Goal: Task Accomplishment & Management: Use online tool/utility

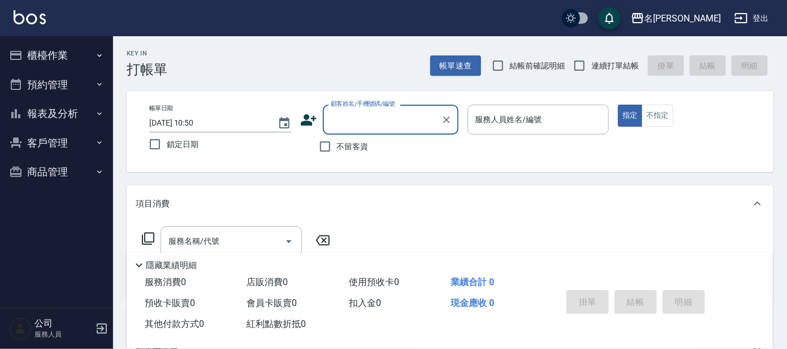
click at [55, 54] on button "櫃檯作業" at bounding box center [57, 55] width 104 height 29
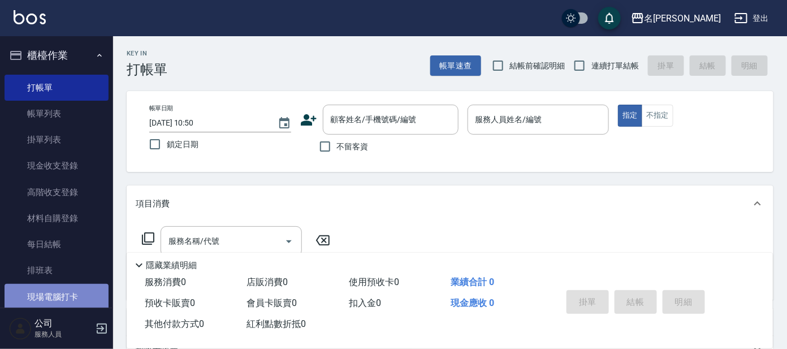
click at [88, 290] on link "現場電腦打卡" at bounding box center [57, 297] width 104 height 26
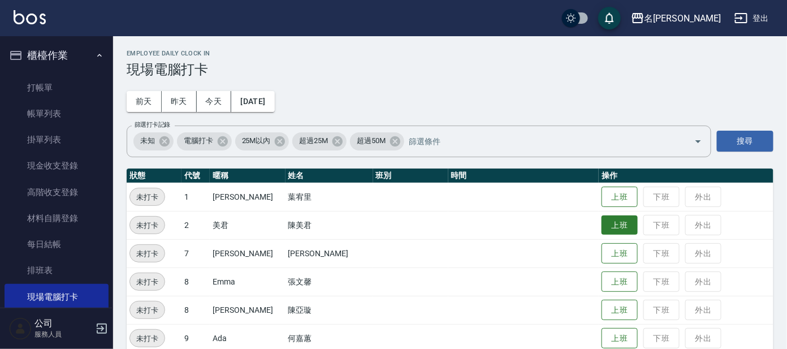
click at [601, 220] on button "上班" at bounding box center [619, 225] width 36 height 20
click at [600, 211] on td "上班 下班 外出" at bounding box center [685, 225] width 175 height 28
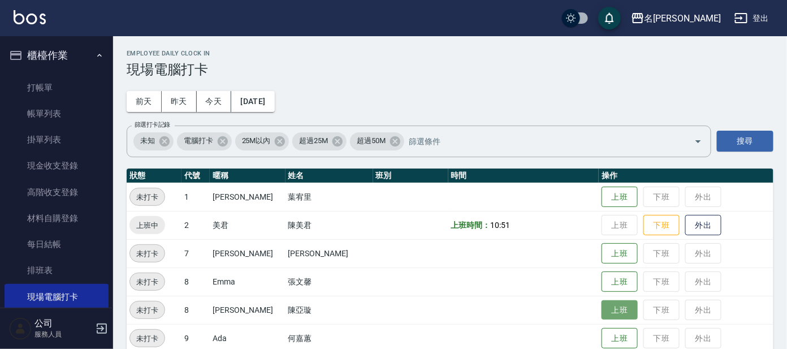
click at [614, 302] on button "上班" at bounding box center [619, 310] width 36 height 20
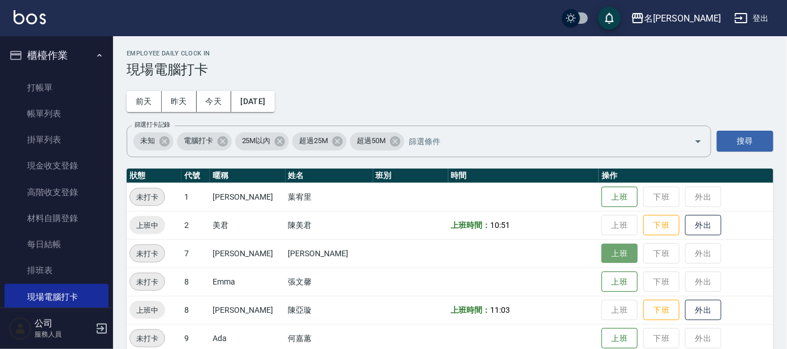
click at [606, 245] on button "上班" at bounding box center [619, 254] width 36 height 20
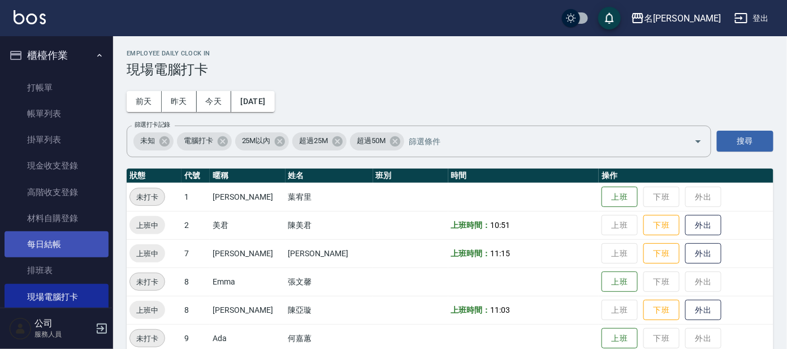
click at [46, 237] on link "每日結帳" at bounding box center [57, 244] width 104 height 26
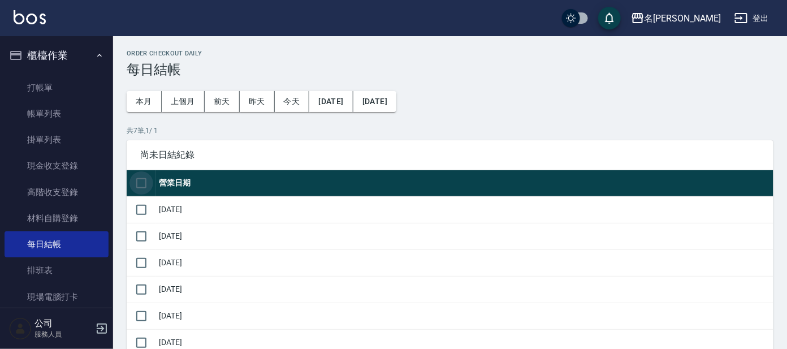
click at [146, 186] on input "checkbox" at bounding box center [141, 183] width 24 height 24
checkbox input "true"
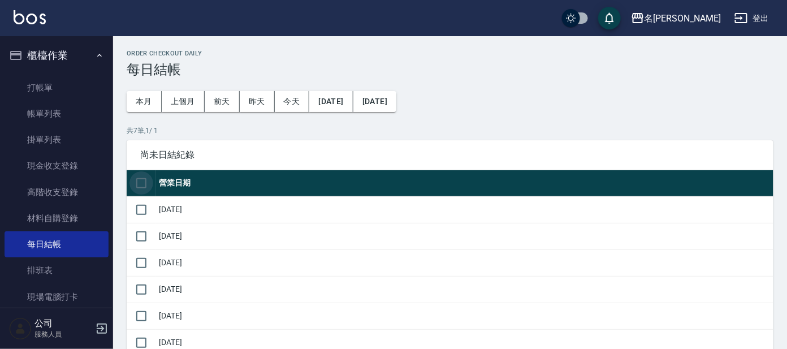
checkbox input "true"
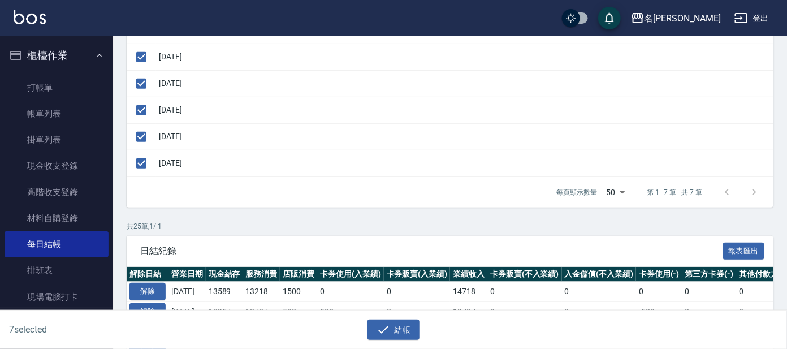
scroll to position [211, 0]
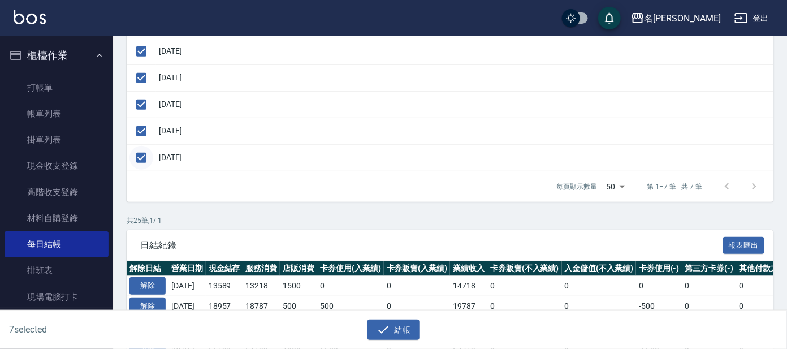
click at [140, 153] on input "checkbox" at bounding box center [141, 158] width 24 height 24
checkbox input "false"
click at [375, 327] on button "結帳" at bounding box center [393, 329] width 53 height 21
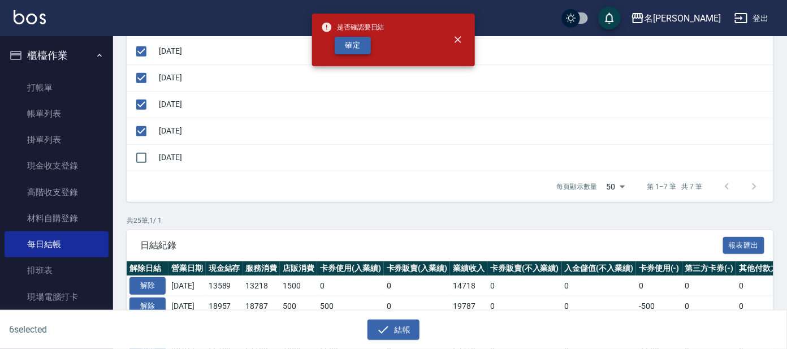
click at [340, 47] on button "確定" at bounding box center [353, 46] width 36 height 18
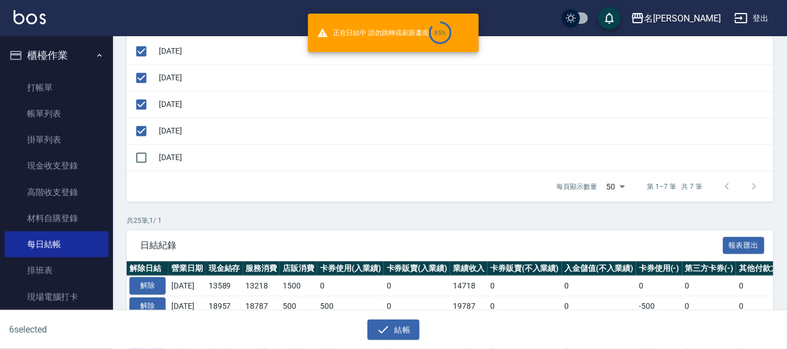
checkbox input "false"
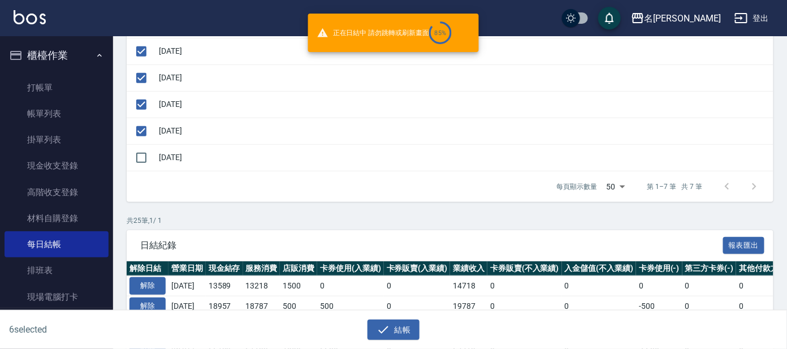
checkbox input "false"
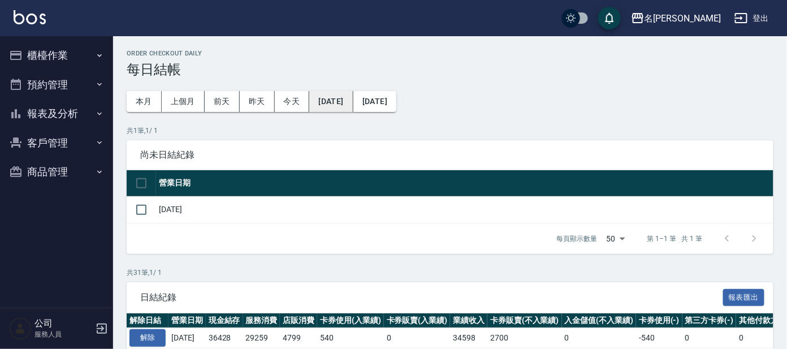
click at [353, 101] on button "[DATE]" at bounding box center [331, 101] width 44 height 21
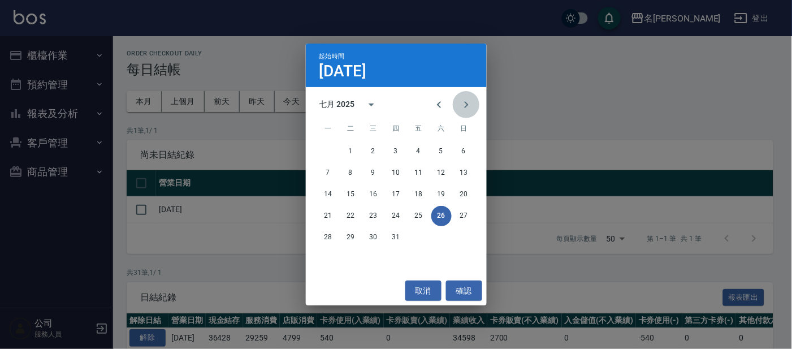
click at [466, 107] on icon "Next month" at bounding box center [466, 105] width 14 height 14
click at [417, 215] on button "22" at bounding box center [419, 216] width 20 height 20
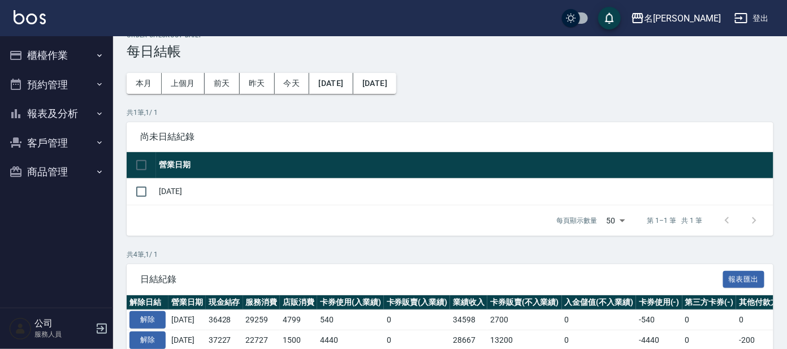
scroll to position [129, 0]
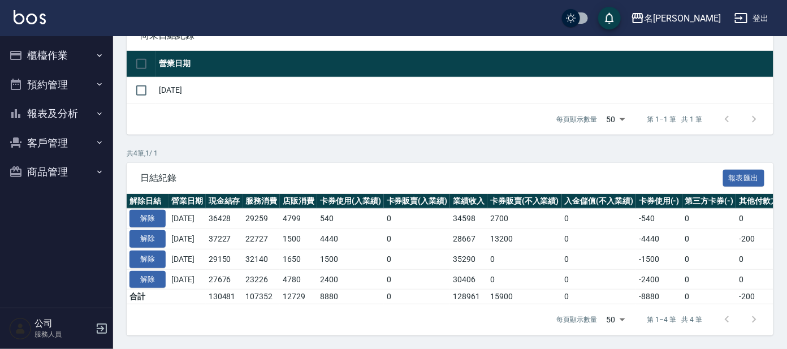
click at [31, 55] on button "櫃檯作業" at bounding box center [57, 55] width 104 height 29
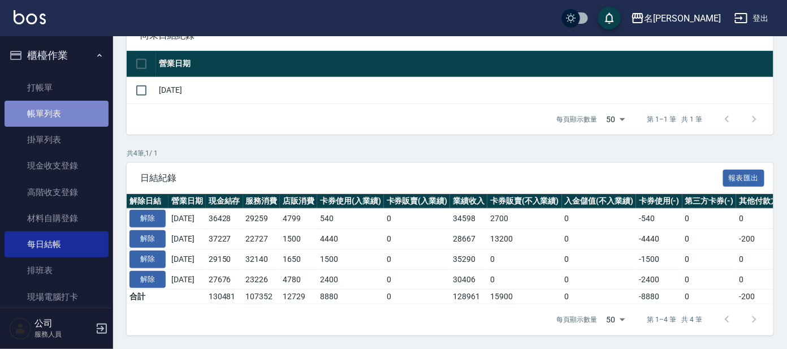
click at [62, 115] on link "帳單列表" at bounding box center [57, 114] width 104 height 26
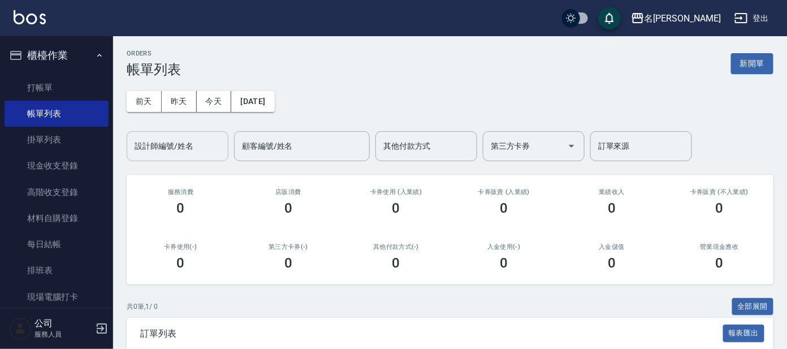
click at [190, 154] on div "設計師編號/姓名" at bounding box center [178, 146] width 102 height 30
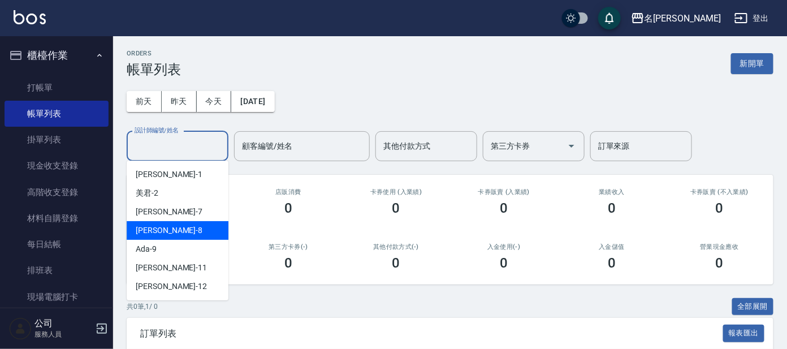
click at [157, 228] on span "[PERSON_NAME] -8" at bounding box center [169, 230] width 67 height 12
type input "[PERSON_NAME]-8"
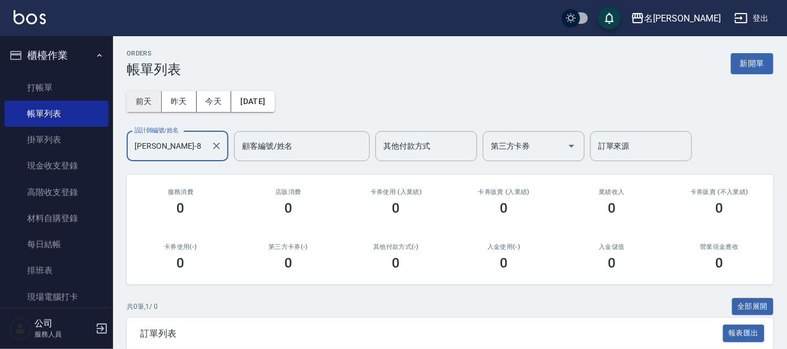
click at [147, 97] on button "前天" at bounding box center [144, 101] width 35 height 21
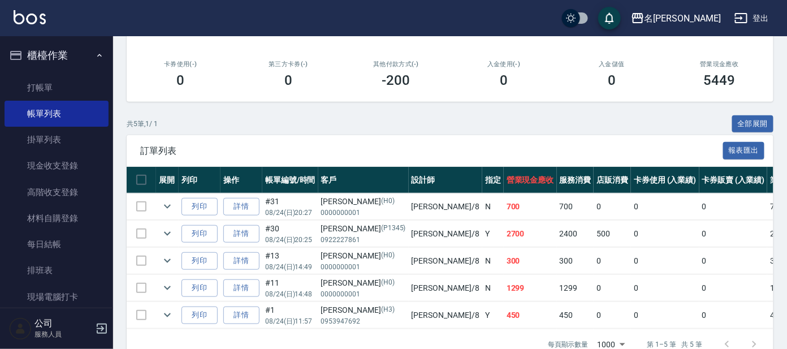
scroll to position [216, 0]
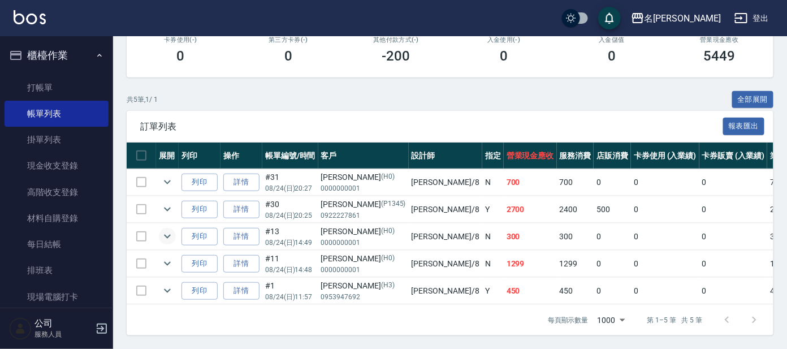
click at [168, 229] on icon "expand row" at bounding box center [167, 236] width 14 height 14
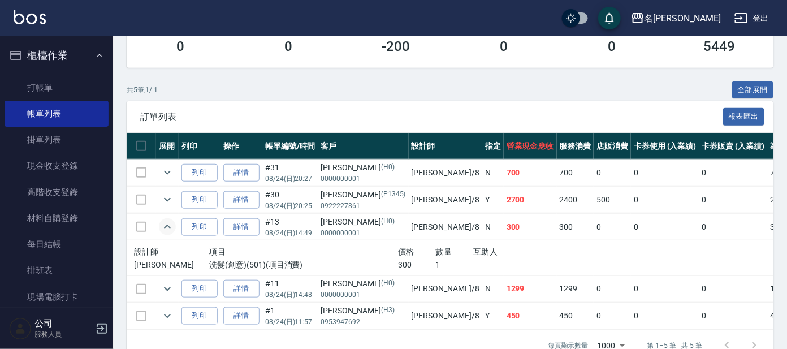
click at [167, 220] on icon "expand row" at bounding box center [167, 227] width 14 height 14
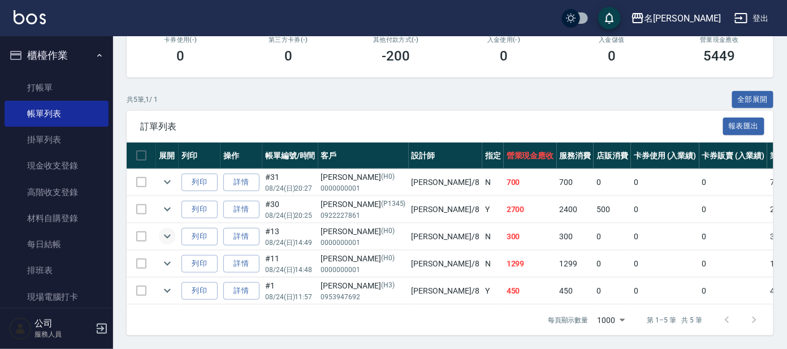
click at [169, 169] on td at bounding box center [167, 182] width 23 height 27
click at [169, 173] on button "expand row" at bounding box center [167, 181] width 17 height 17
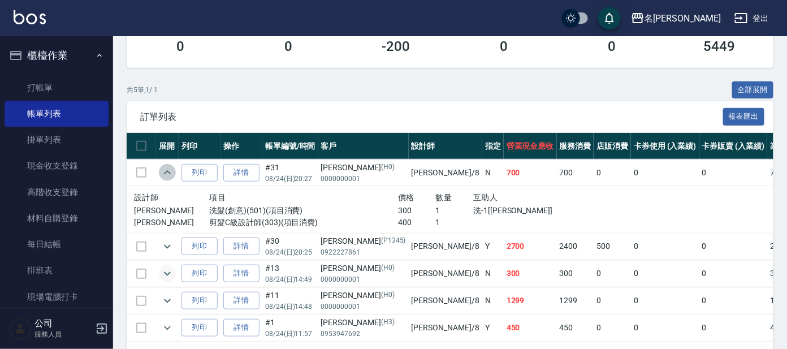
click at [169, 164] on button "expand row" at bounding box center [167, 172] width 17 height 17
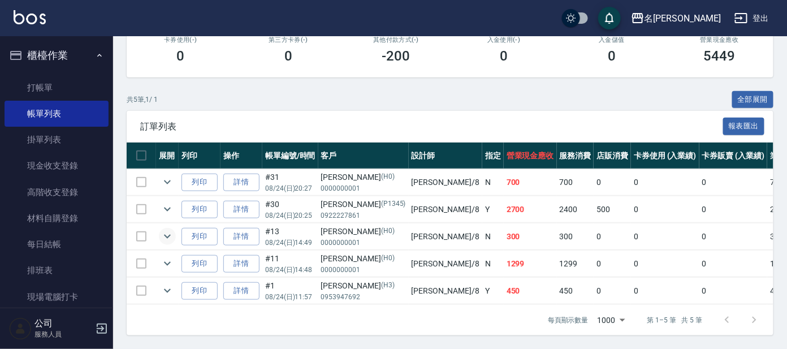
click at [170, 229] on icon "expand row" at bounding box center [167, 236] width 14 height 14
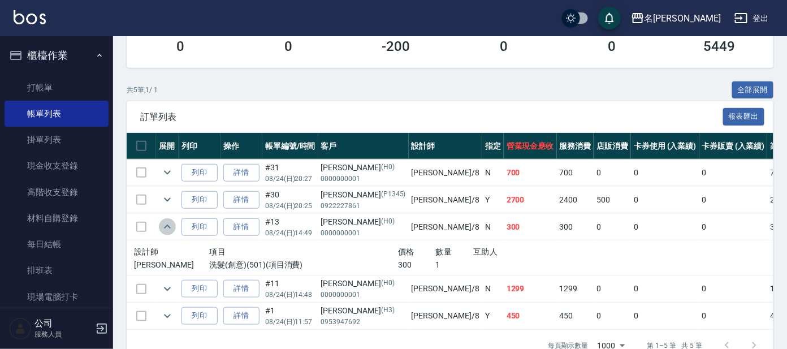
click at [170, 223] on icon "expand row" at bounding box center [167, 227] width 14 height 14
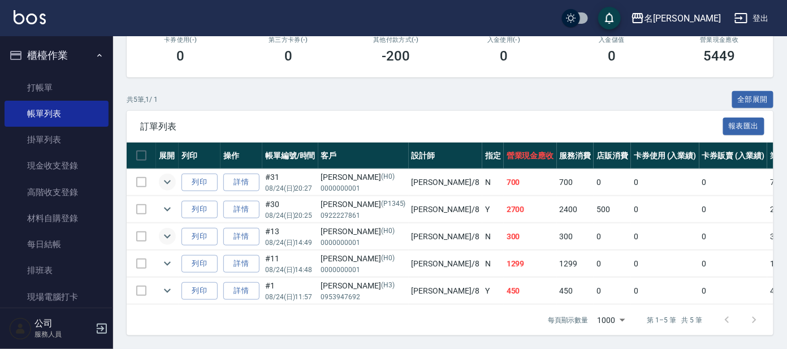
click at [170, 175] on icon "expand row" at bounding box center [167, 182] width 14 height 14
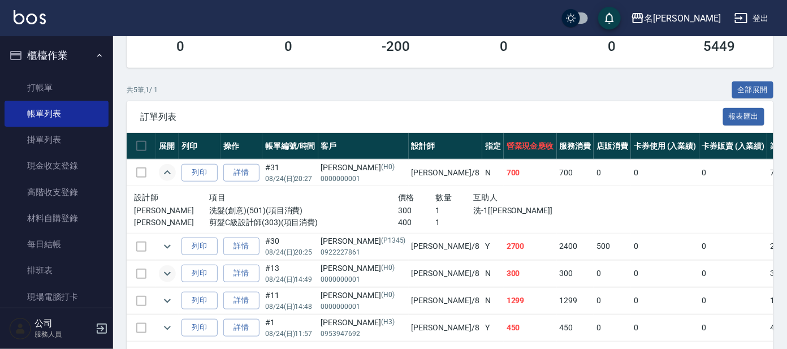
click at [170, 172] on icon "expand row" at bounding box center [167, 173] width 14 height 14
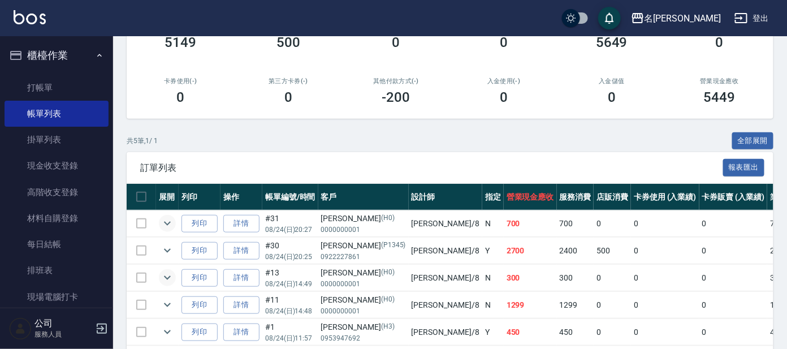
scroll to position [146, 0]
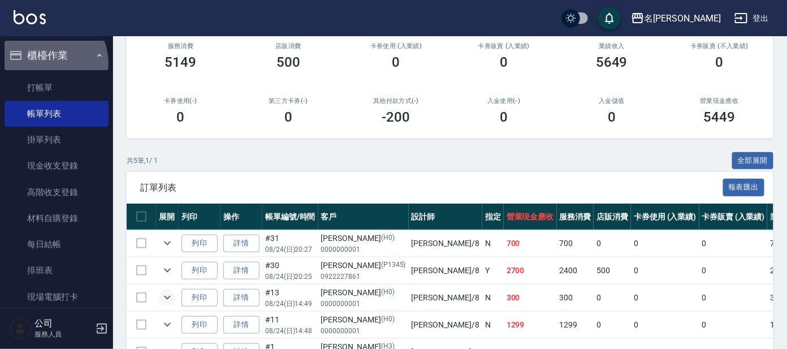
click at [49, 60] on button "櫃檯作業" at bounding box center [57, 55] width 104 height 29
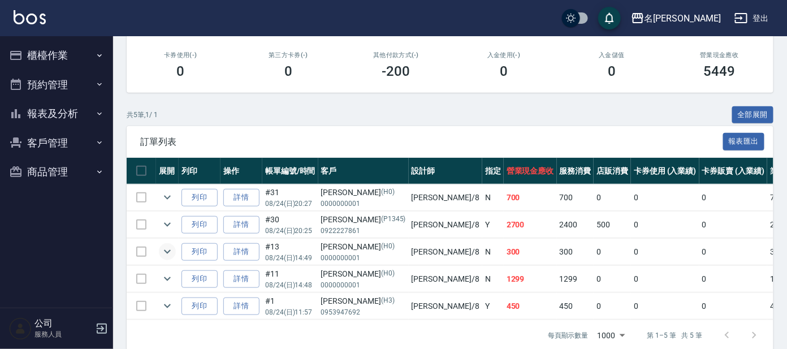
scroll to position [216, 0]
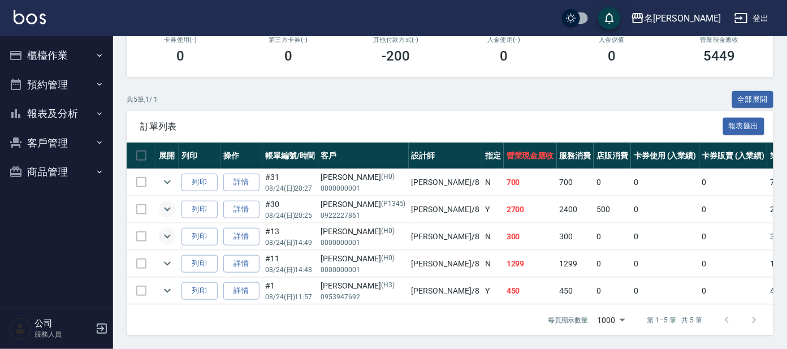
click at [167, 202] on icon "expand row" at bounding box center [167, 209] width 14 height 14
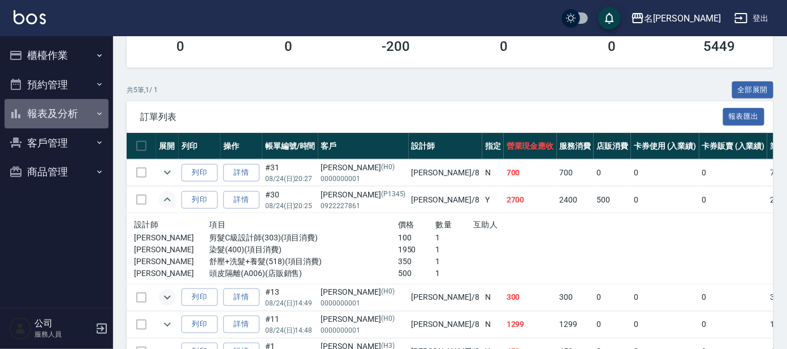
click at [76, 107] on button "報表及分析" at bounding box center [57, 113] width 104 height 29
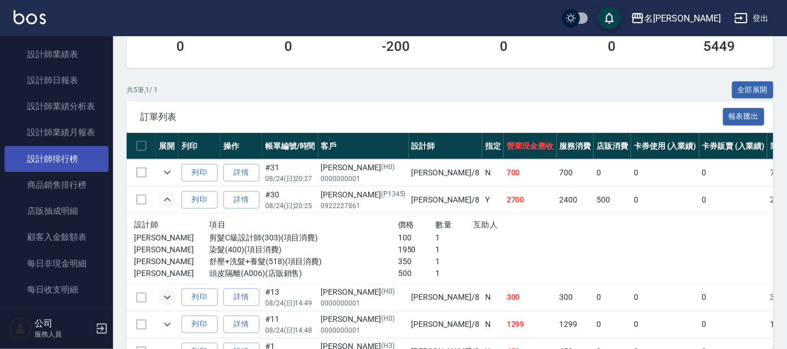
scroll to position [230, 0]
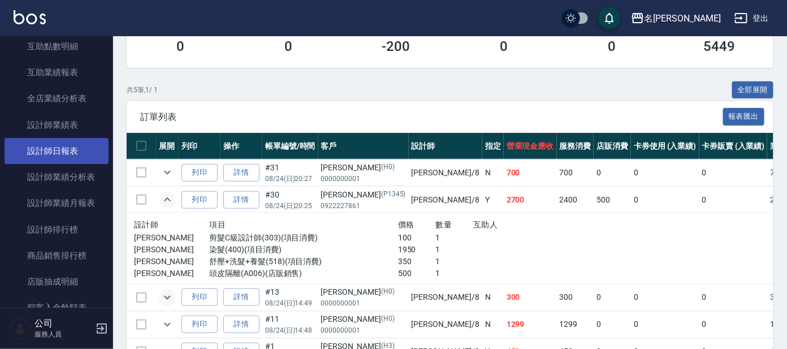
click at [62, 149] on link "設計師日報表" at bounding box center [57, 151] width 104 height 26
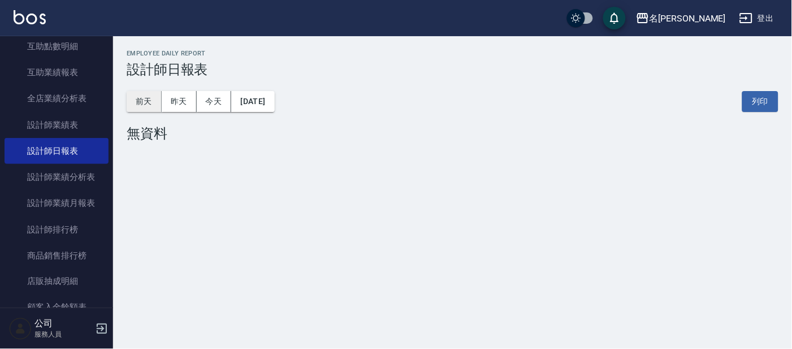
click at [145, 101] on button "前天" at bounding box center [144, 101] width 35 height 21
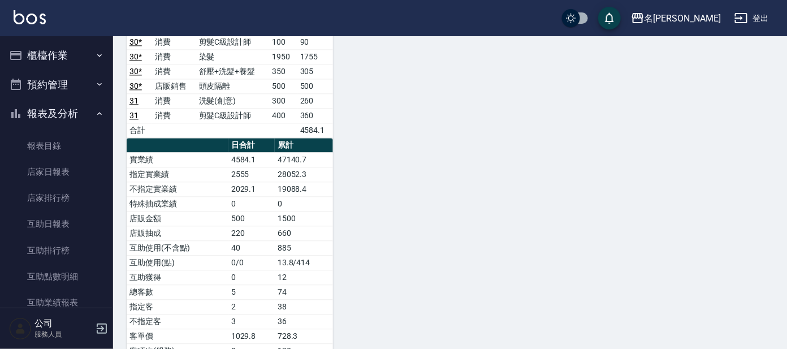
click at [54, 109] on button "報表及分析" at bounding box center [57, 113] width 104 height 29
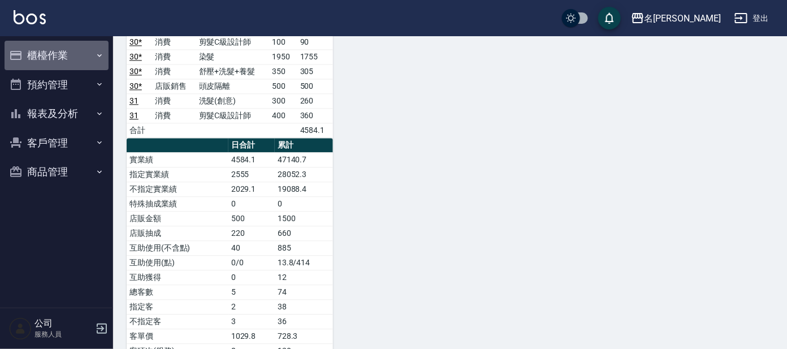
drag, startPoint x: 64, startPoint y: 51, endPoint x: 63, endPoint y: 86, distance: 35.1
click at [64, 53] on button "櫃檯作業" at bounding box center [57, 55] width 104 height 29
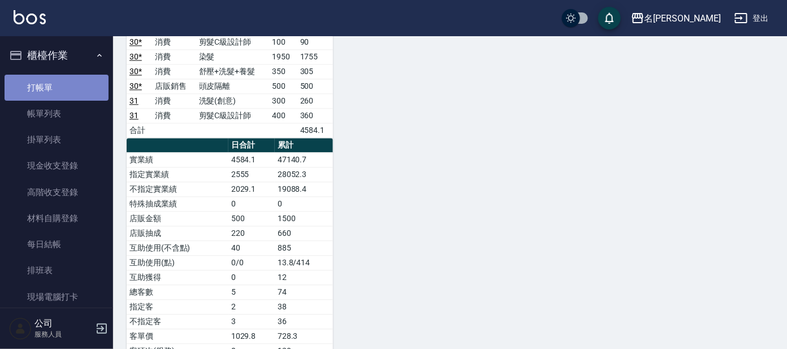
click at [63, 89] on link "打帳單" at bounding box center [57, 88] width 104 height 26
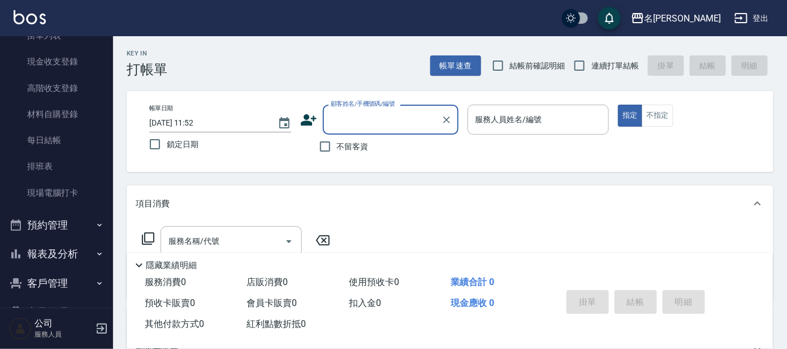
scroll to position [136, 0]
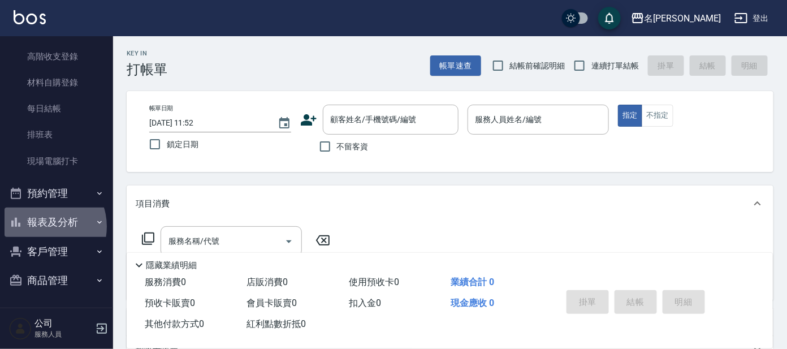
click at [44, 225] on button "報表及分析" at bounding box center [57, 221] width 104 height 29
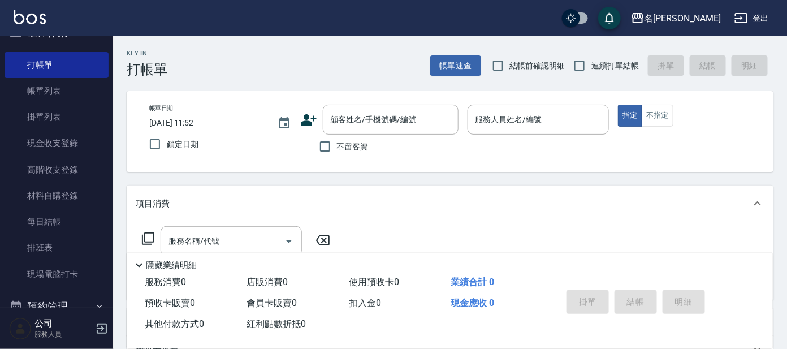
scroll to position [0, 0]
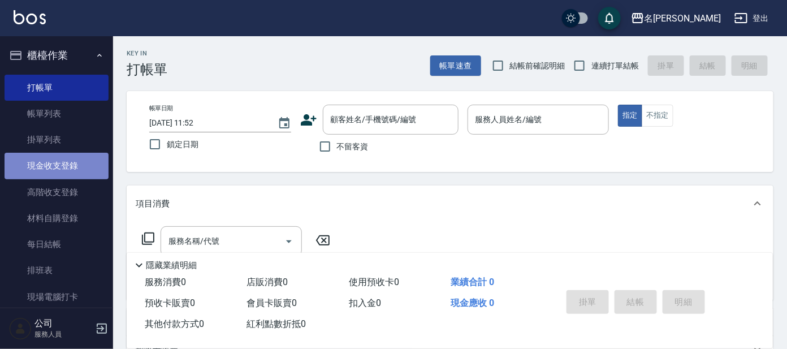
click at [67, 166] on link "現金收支登錄" at bounding box center [57, 166] width 104 height 26
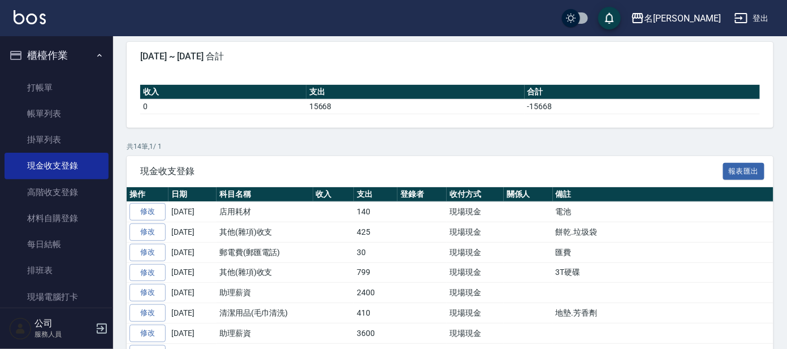
scroll to position [68, 0]
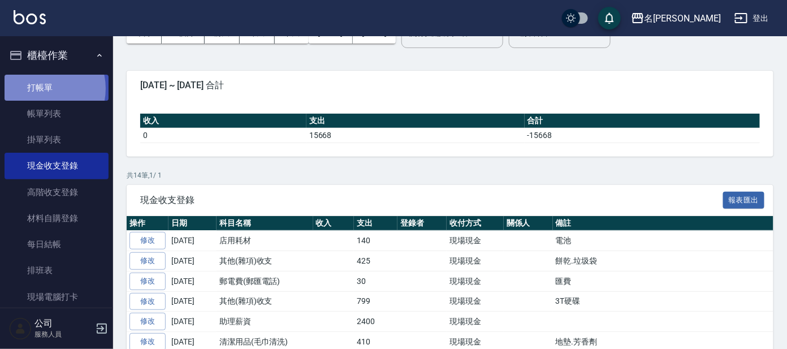
click at [43, 88] on link "打帳單" at bounding box center [57, 88] width 104 height 26
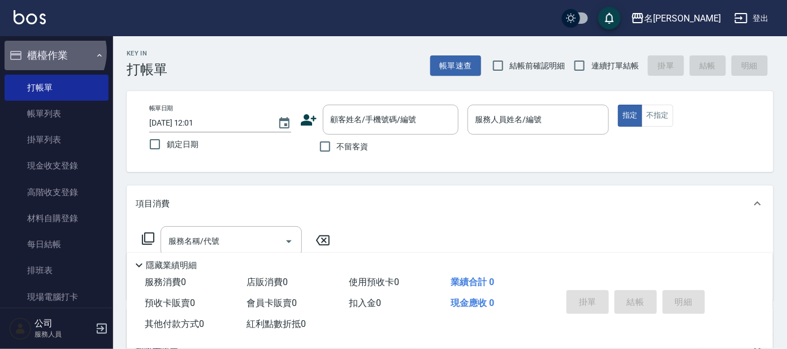
click at [49, 52] on button "櫃檯作業" at bounding box center [57, 55] width 104 height 29
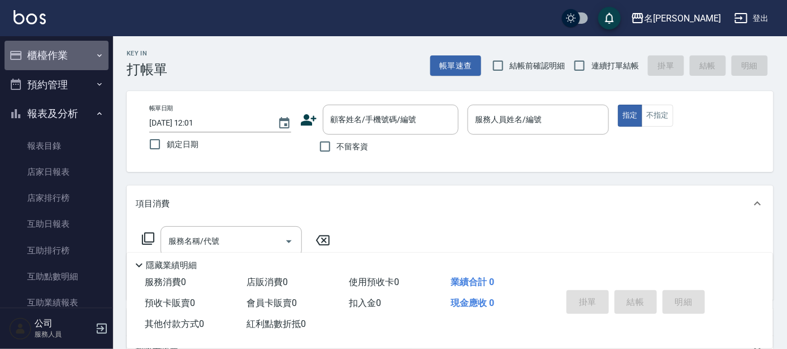
drag, startPoint x: 57, startPoint y: 57, endPoint x: 57, endPoint y: 66, distance: 9.0
click at [57, 58] on button "櫃檯作業" at bounding box center [57, 55] width 104 height 29
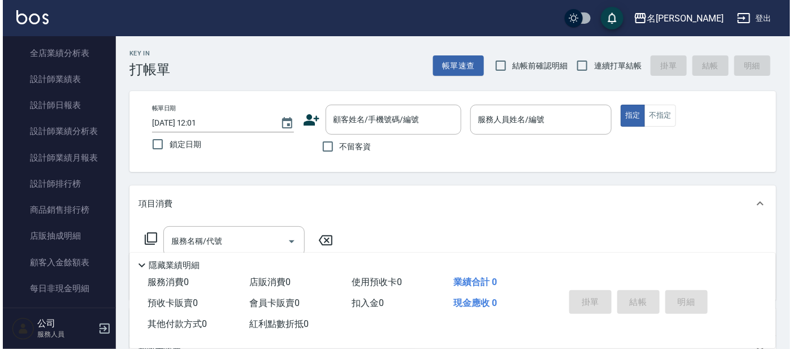
scroll to position [475, 0]
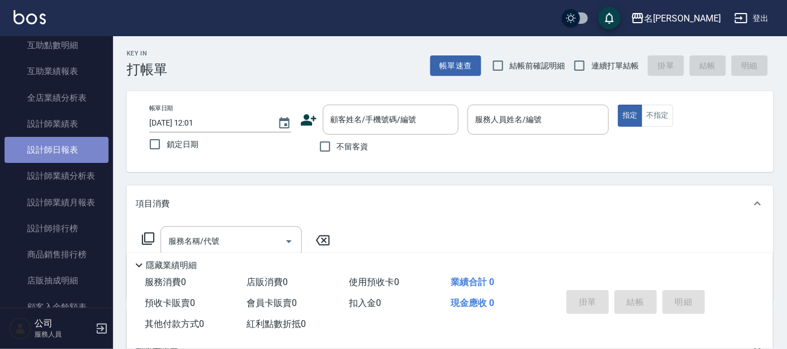
click at [60, 153] on link "設計師日報表" at bounding box center [57, 150] width 104 height 26
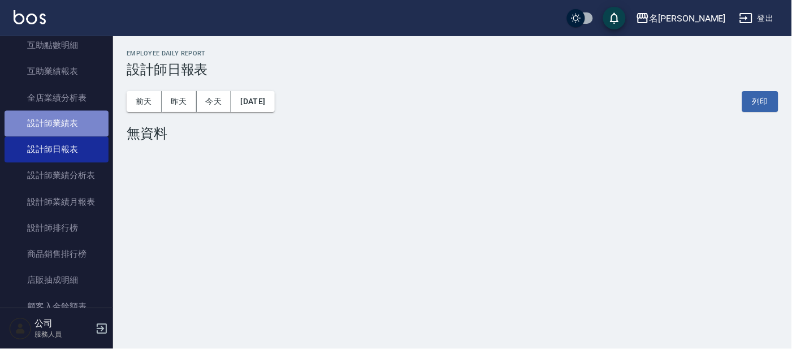
click at [66, 130] on link "設計師業績表" at bounding box center [57, 124] width 104 height 26
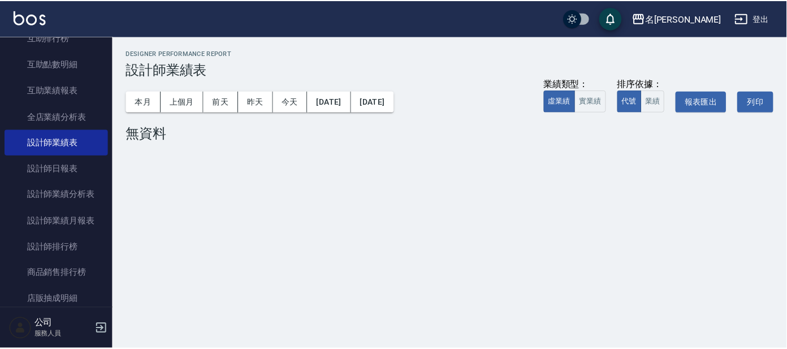
scroll to position [398, 0]
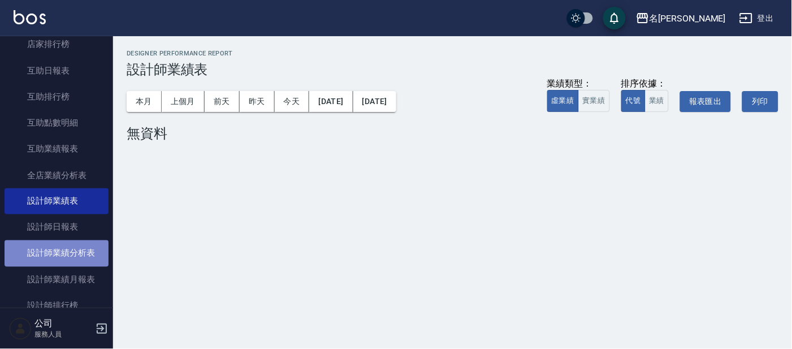
click at [58, 247] on link "設計師業績分析表" at bounding box center [57, 253] width 104 height 26
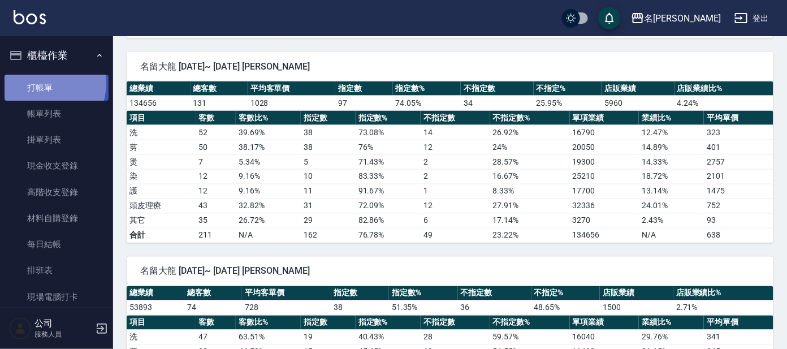
click at [38, 83] on link "打帳單" at bounding box center [57, 88] width 104 height 26
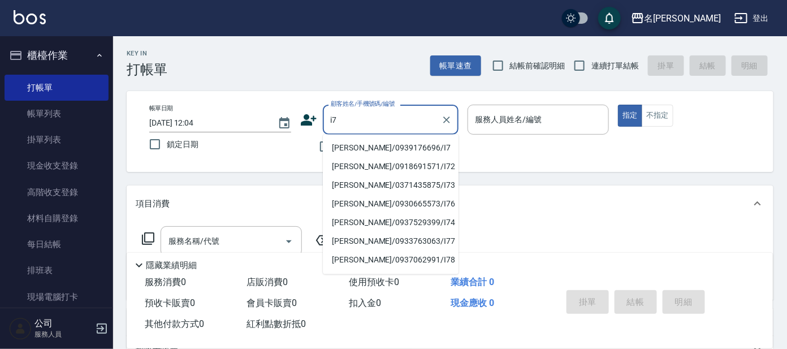
type input "[PERSON_NAME]/0939176696/I7"
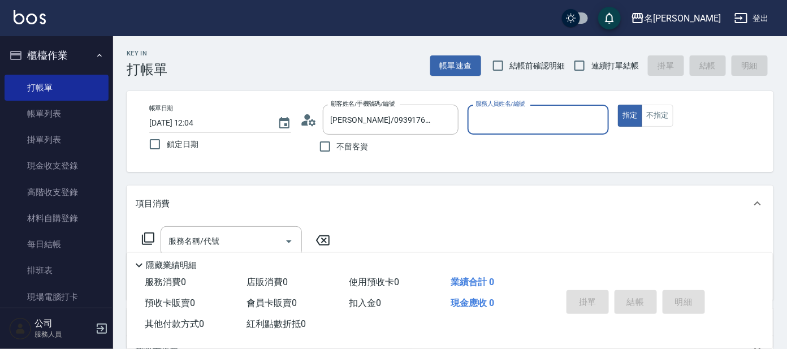
type input "Ada-9"
click at [618, 105] on button "指定" at bounding box center [630, 116] width 24 height 22
type button "true"
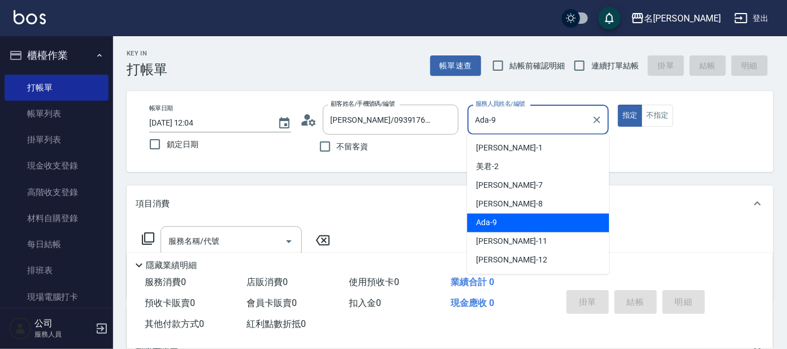
click at [536, 111] on input "Ada-9" at bounding box center [529, 120] width 115 height 20
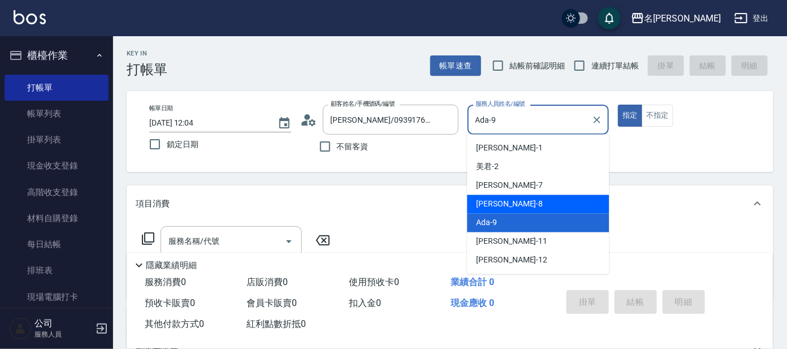
click at [503, 207] on div "[PERSON_NAME] -8" at bounding box center [538, 204] width 142 height 19
type input "[PERSON_NAME]-8"
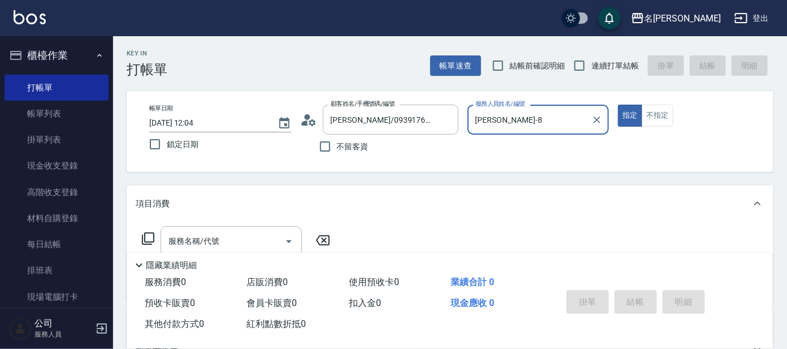
click at [600, 61] on span "連續打單結帳" at bounding box center [614, 66] width 47 height 12
click at [591, 61] on input "連續打單結帳" at bounding box center [579, 66] width 24 height 24
checkbox input "true"
drag, startPoint x: 182, startPoint y: 230, endPoint x: 176, endPoint y: 231, distance: 5.8
click at [183, 231] on div "服務名稱/代號" at bounding box center [230, 241] width 141 height 30
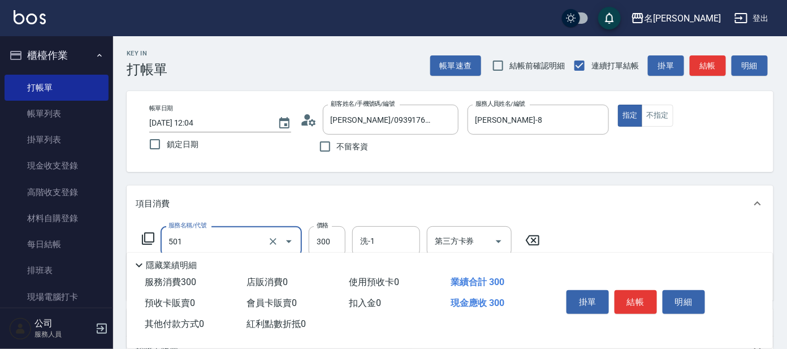
type input "洗髮(創意)(501)"
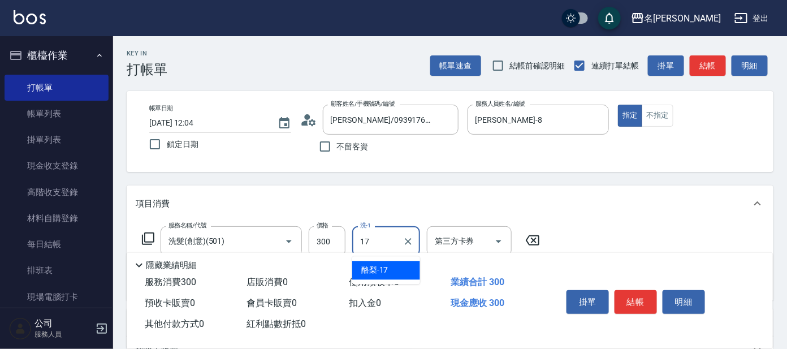
type input "酪梨-17"
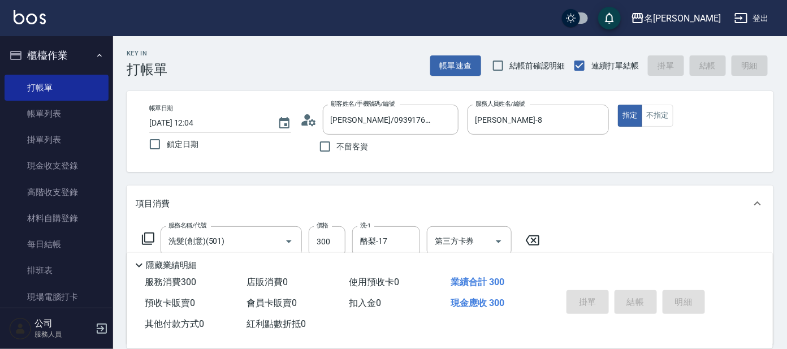
type input "[DATE] 12:11"
